Goal: Check status

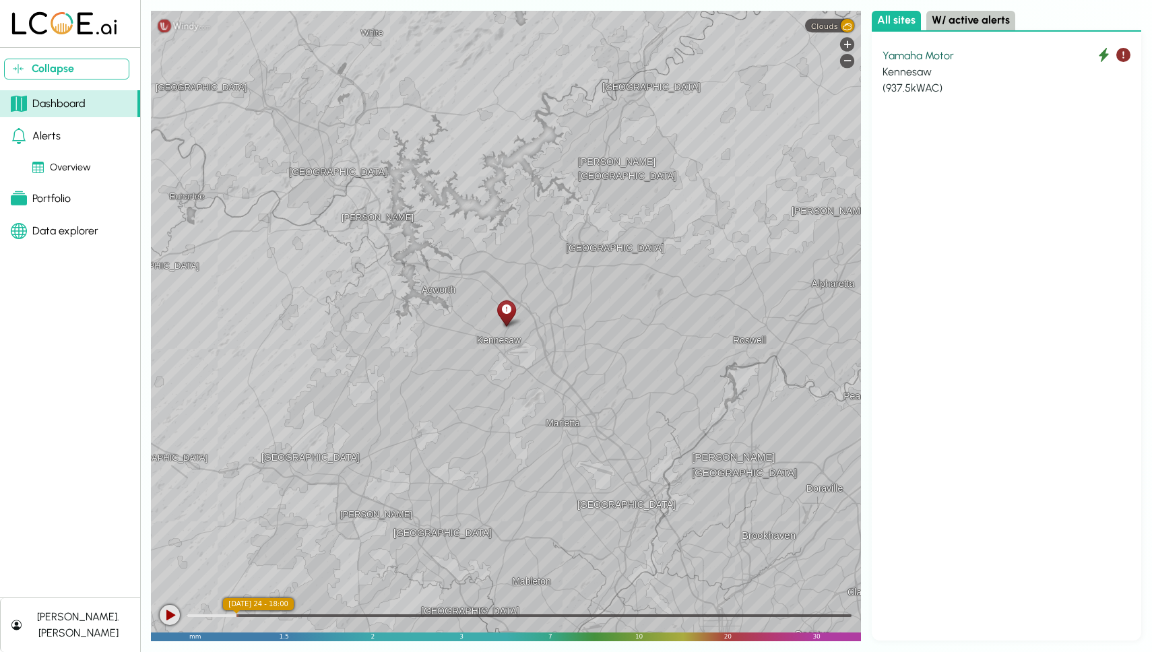
click at [939, 78] on div "Kennesaw" at bounding box center [1007, 72] width 248 height 16
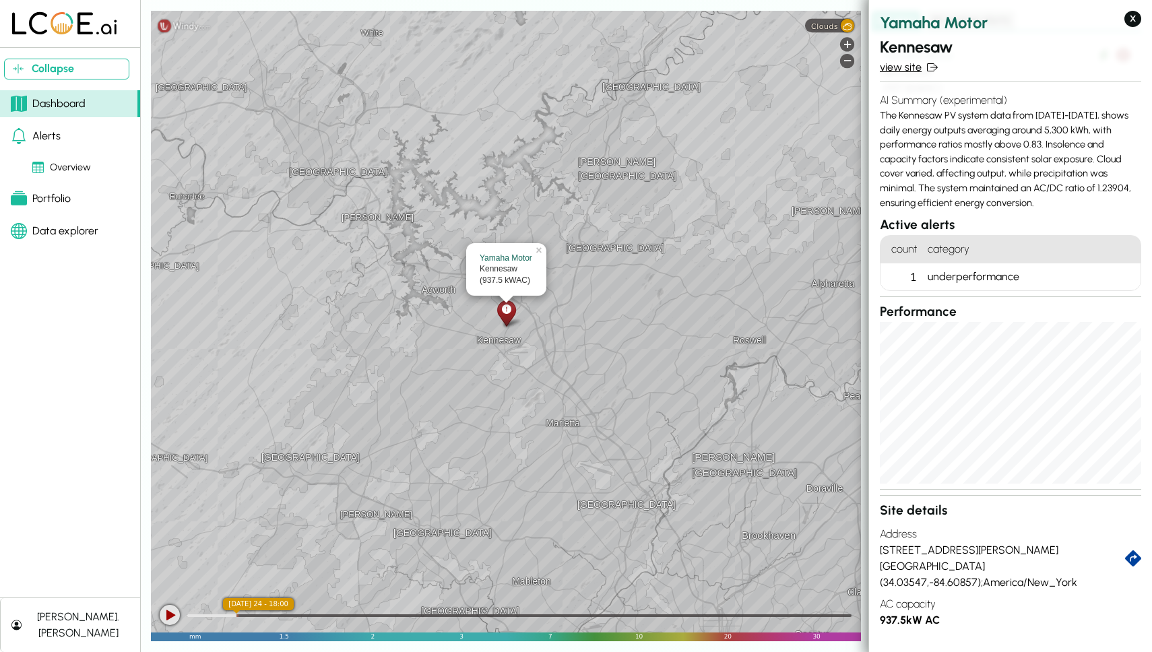
click at [906, 65] on link "view site" at bounding box center [1010, 67] width 261 height 16
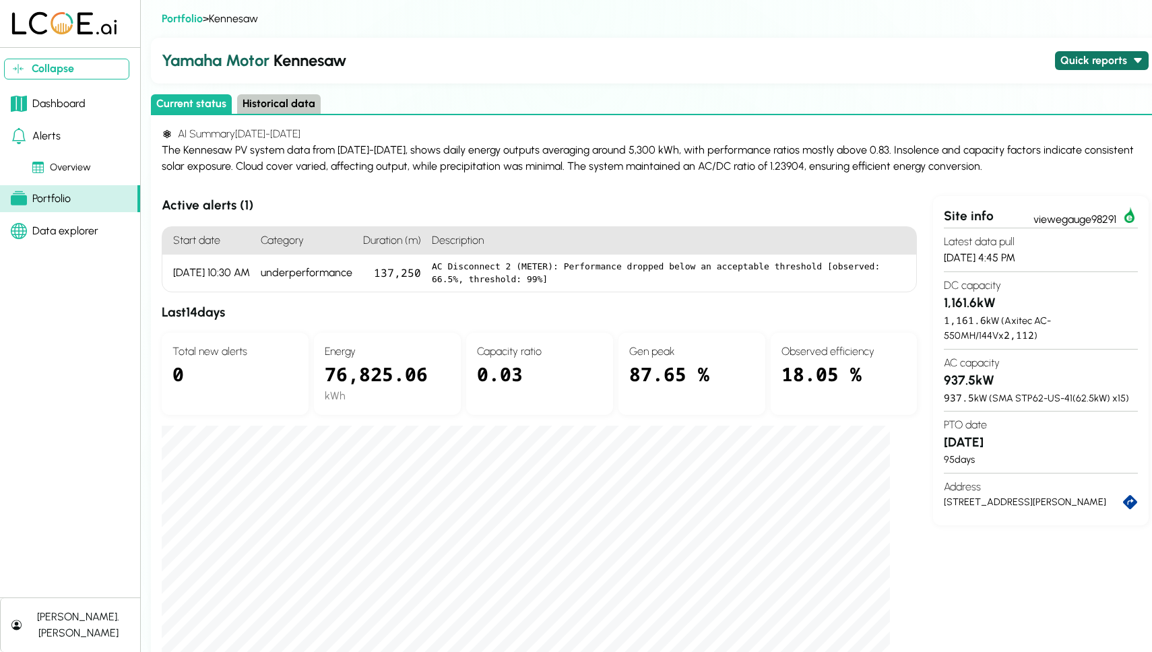
click at [1101, 65] on button "Quick reports" at bounding box center [1102, 61] width 94 height 20
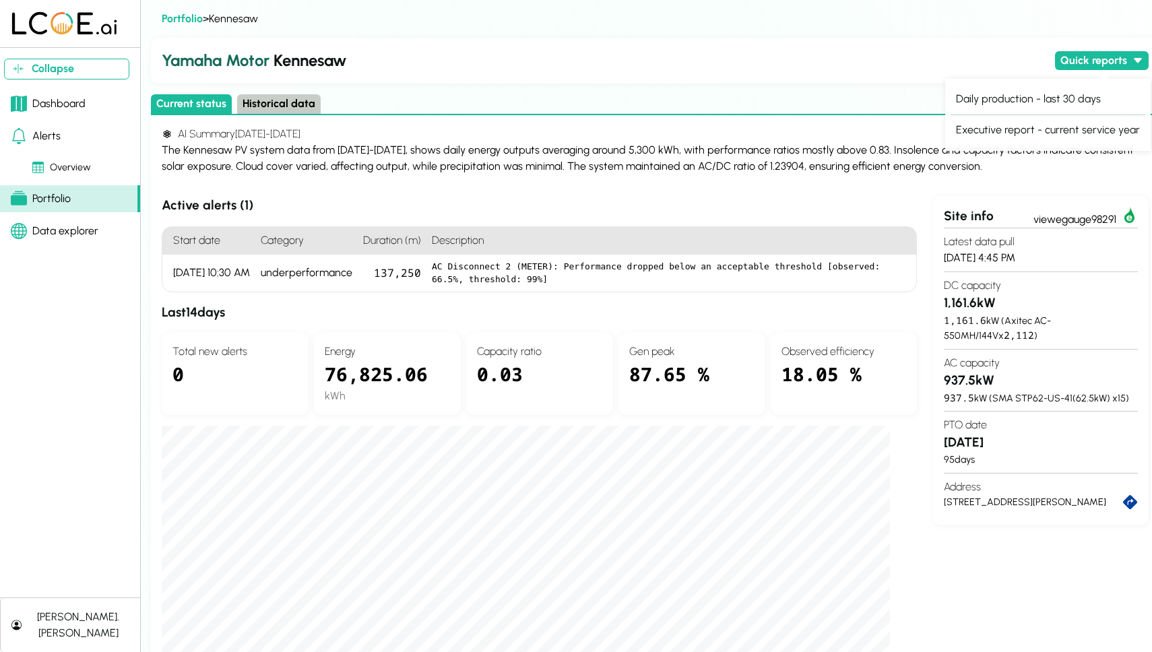
click at [832, 126] on h4 "AI Summary [DATE] - [DATE]" at bounding box center [655, 134] width 987 height 16
click at [270, 99] on button "Historical data" at bounding box center [279, 104] width 84 height 20
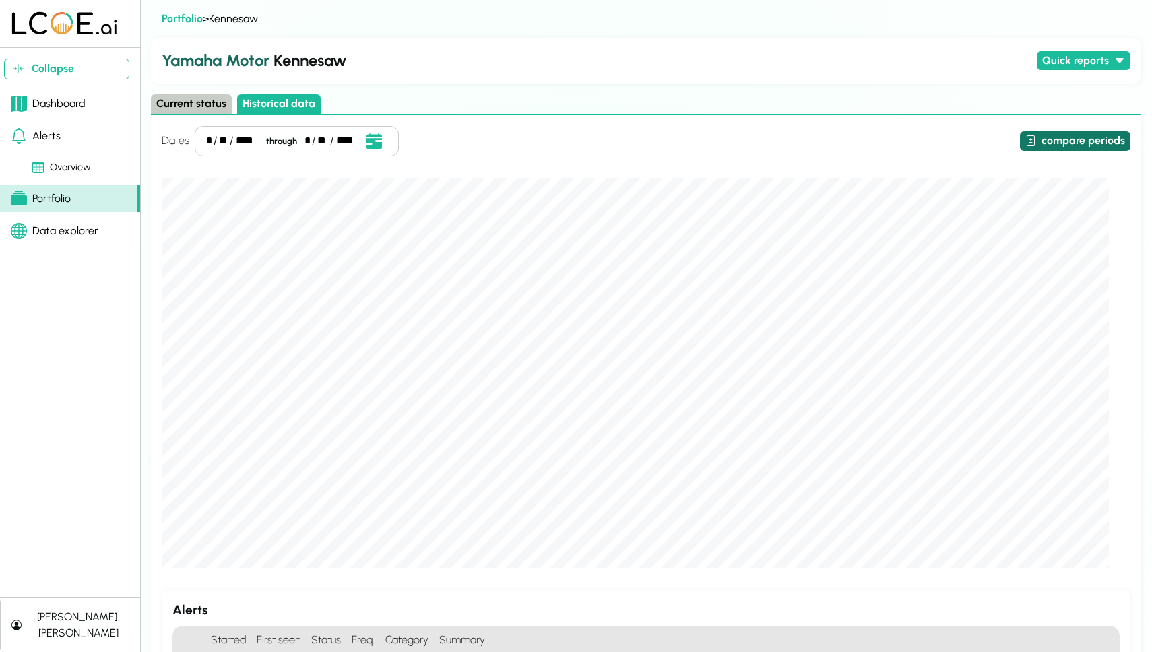
click at [1070, 143] on button "compare periods" at bounding box center [1075, 141] width 111 height 20
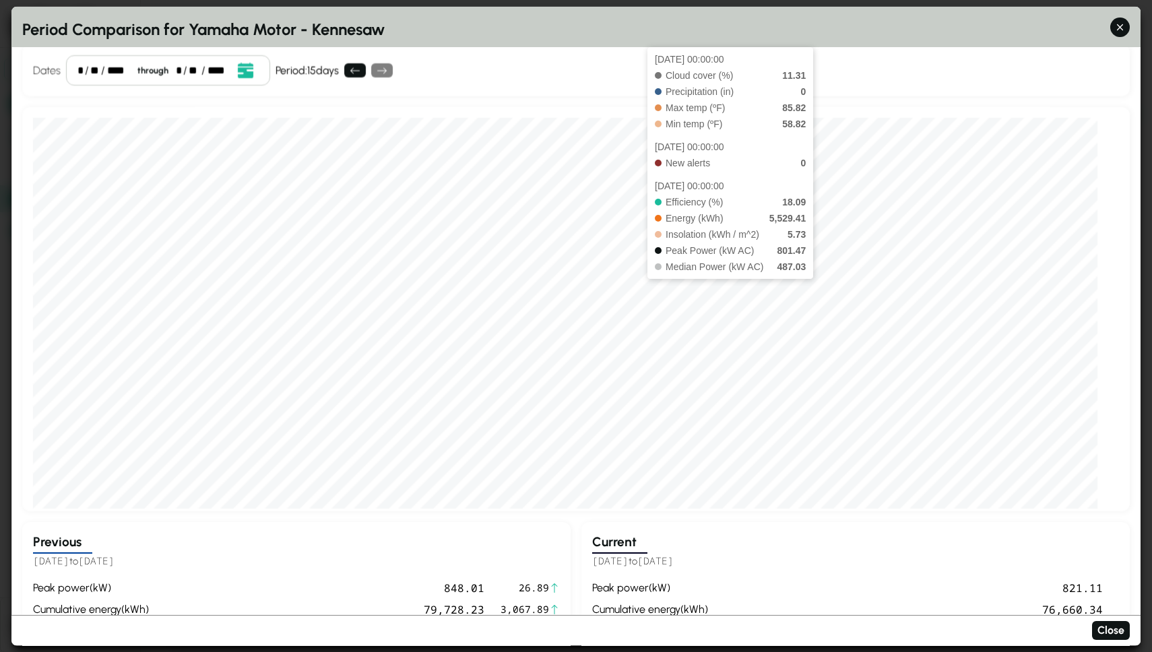
scroll to position [18, 0]
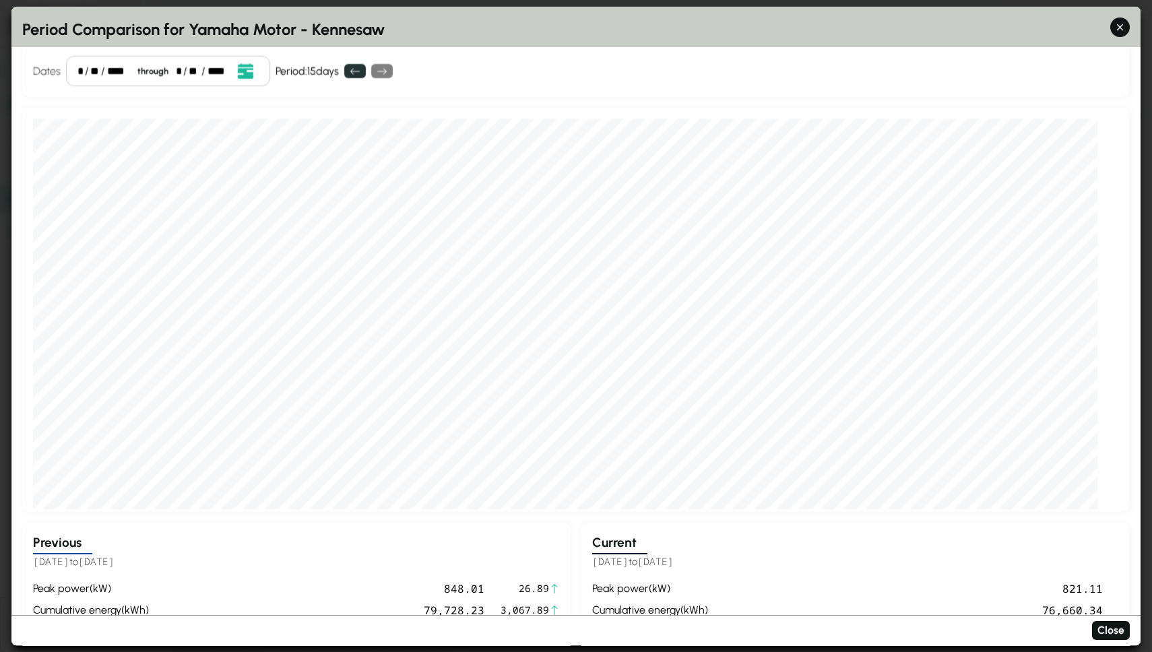
click at [353, 67] on icon at bounding box center [355, 70] width 11 height 11
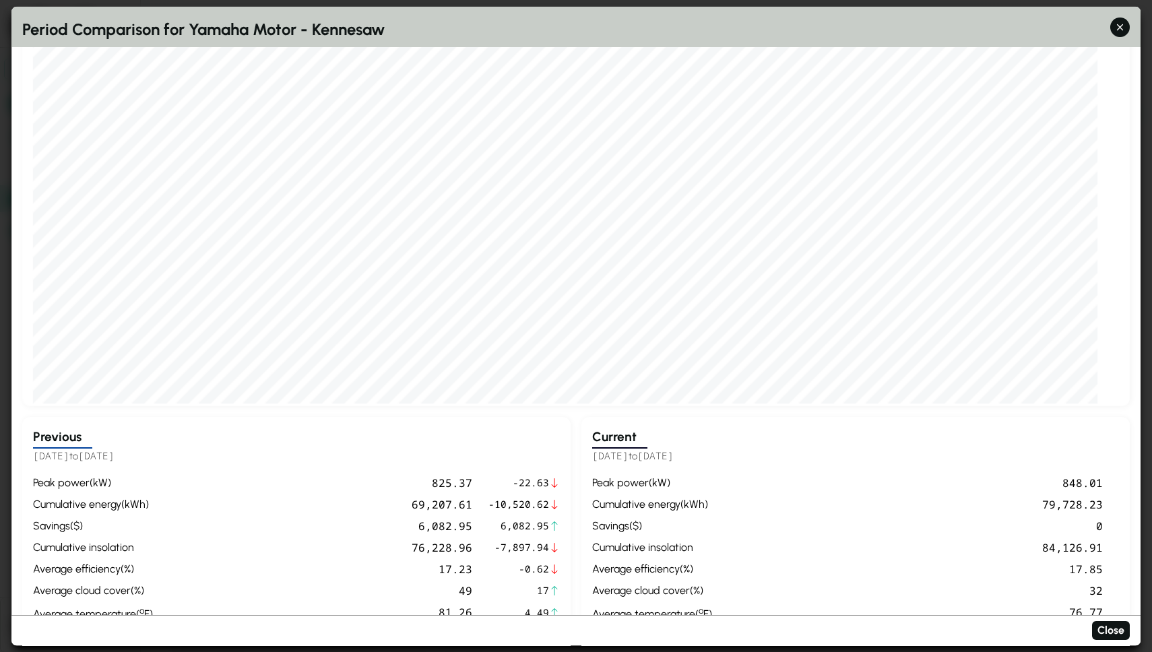
scroll to position [4, 0]
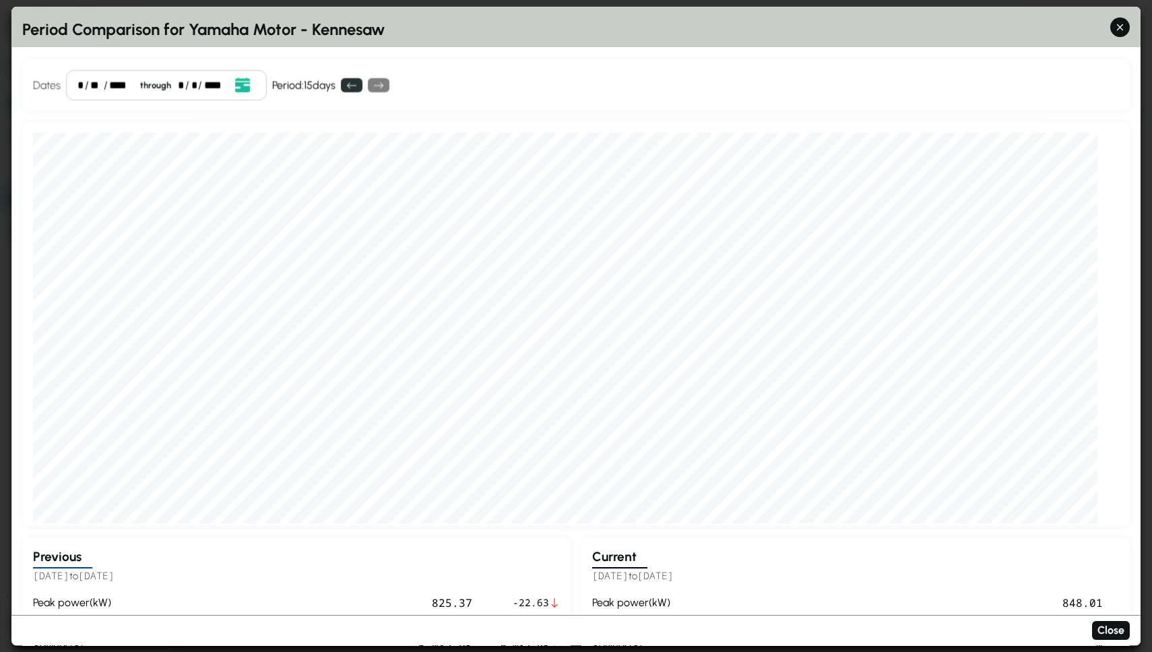
click at [350, 84] on icon at bounding box center [351, 85] width 11 height 11
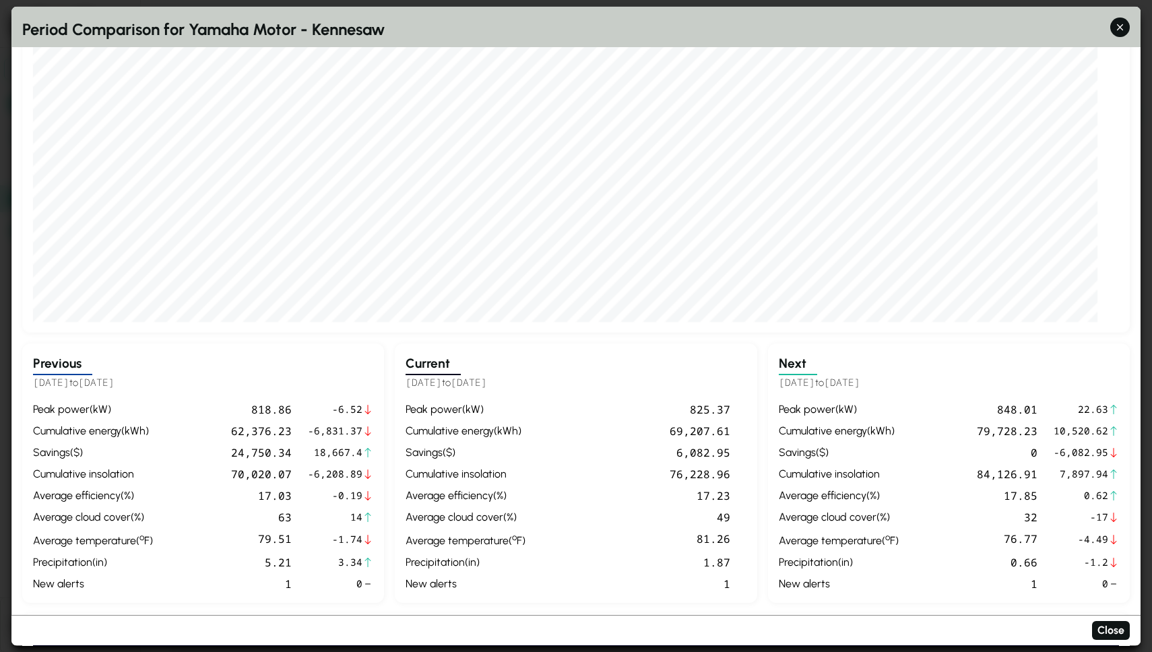
scroll to position [0, 0]
